Goal: Task Accomplishment & Management: Use online tool/utility

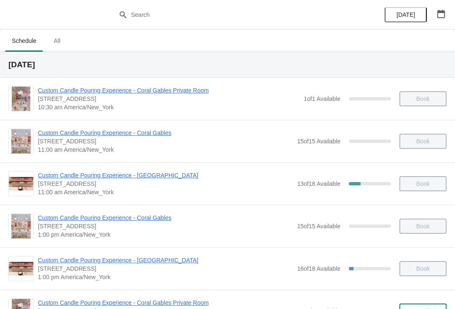
click at [444, 8] on button "button" at bounding box center [440, 13] width 15 height 15
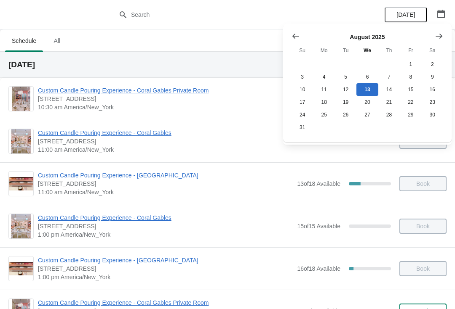
click at [437, 36] on icon "Show next month, September 2025" at bounding box center [438, 35] width 7 height 5
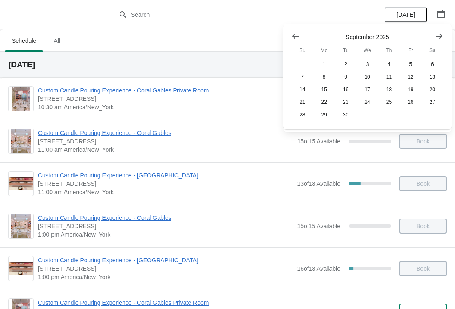
click at [297, 30] on button "Show previous month, August 2025" at bounding box center [295, 36] width 15 height 15
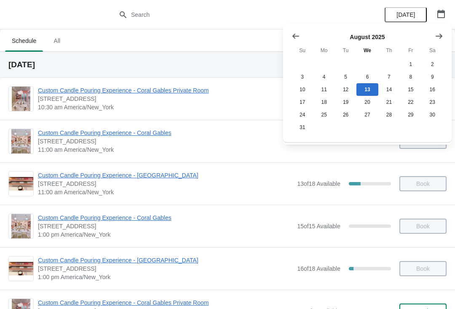
click at [231, 57] on div "[DATE]" at bounding box center [227, 65] width 455 height 26
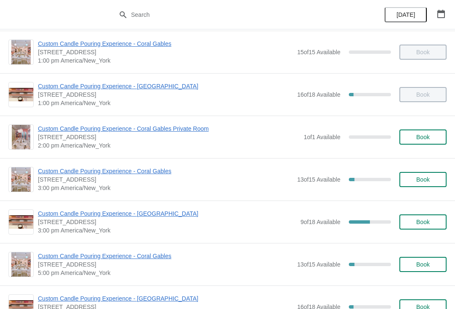
scroll to position [176, 0]
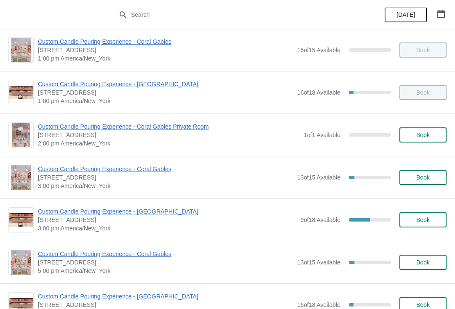
click at [157, 215] on span "Custom Candle Pouring Experience - [GEOGRAPHIC_DATA]" at bounding box center [167, 212] width 258 height 8
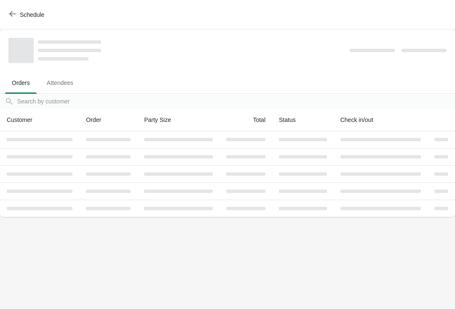
scroll to position [0, 0]
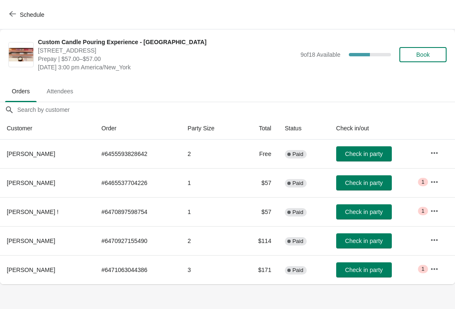
click at [370, 237] on button "Check in party" at bounding box center [364, 241] width 56 height 15
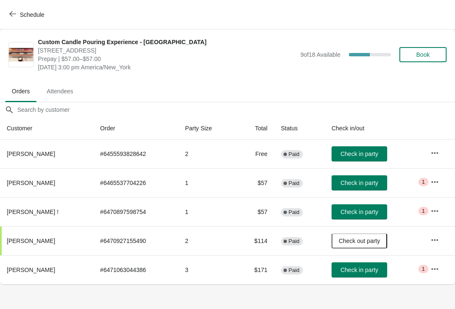
click at [362, 152] on span "Check in party" at bounding box center [358, 154] width 37 height 7
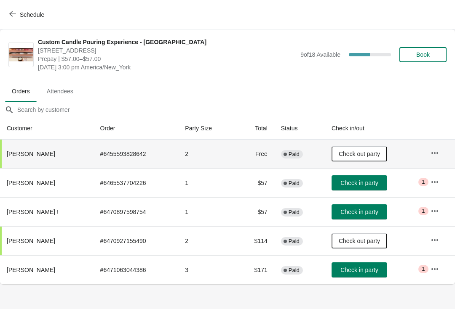
click at [429, 179] on button "button" at bounding box center [434, 182] width 15 height 15
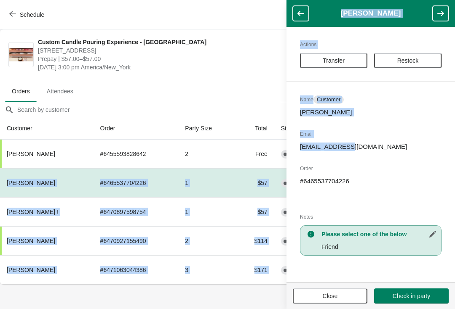
click at [404, 145] on p "[EMAIL_ADDRESS][DOMAIN_NAME]" at bounding box center [370, 147] width 141 height 8
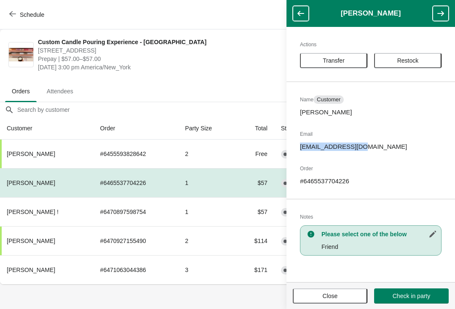
copy p "[EMAIL_ADDRESS][DOMAIN_NAME]"
click at [234, 62] on span "Prepay | $57.00–$57.00" at bounding box center [167, 59] width 258 height 8
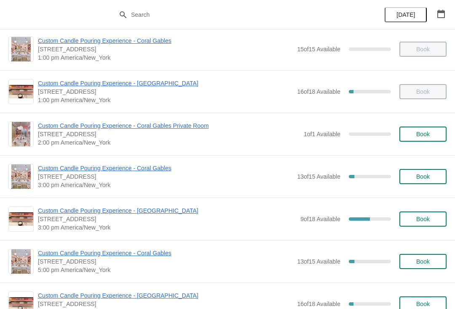
scroll to position [215, 0]
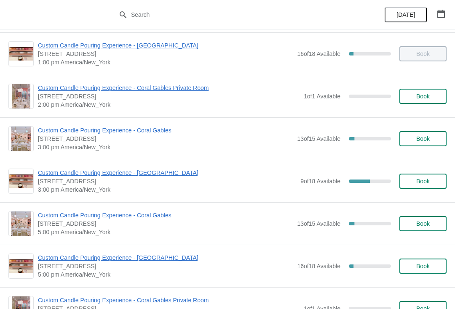
click at [169, 175] on span "Custom Candle Pouring Experience - [GEOGRAPHIC_DATA]" at bounding box center [167, 173] width 258 height 8
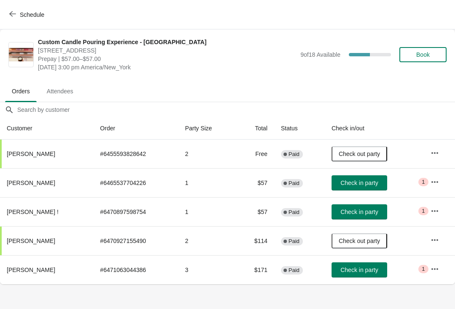
click at [366, 212] on span "Check in party" at bounding box center [358, 212] width 37 height 7
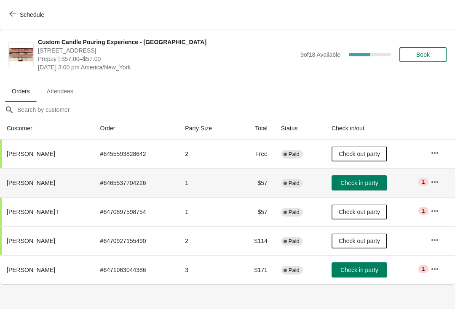
click at [363, 182] on span "Check in party" at bounding box center [358, 183] width 37 height 7
